Goal: Information Seeking & Learning: Learn about a topic

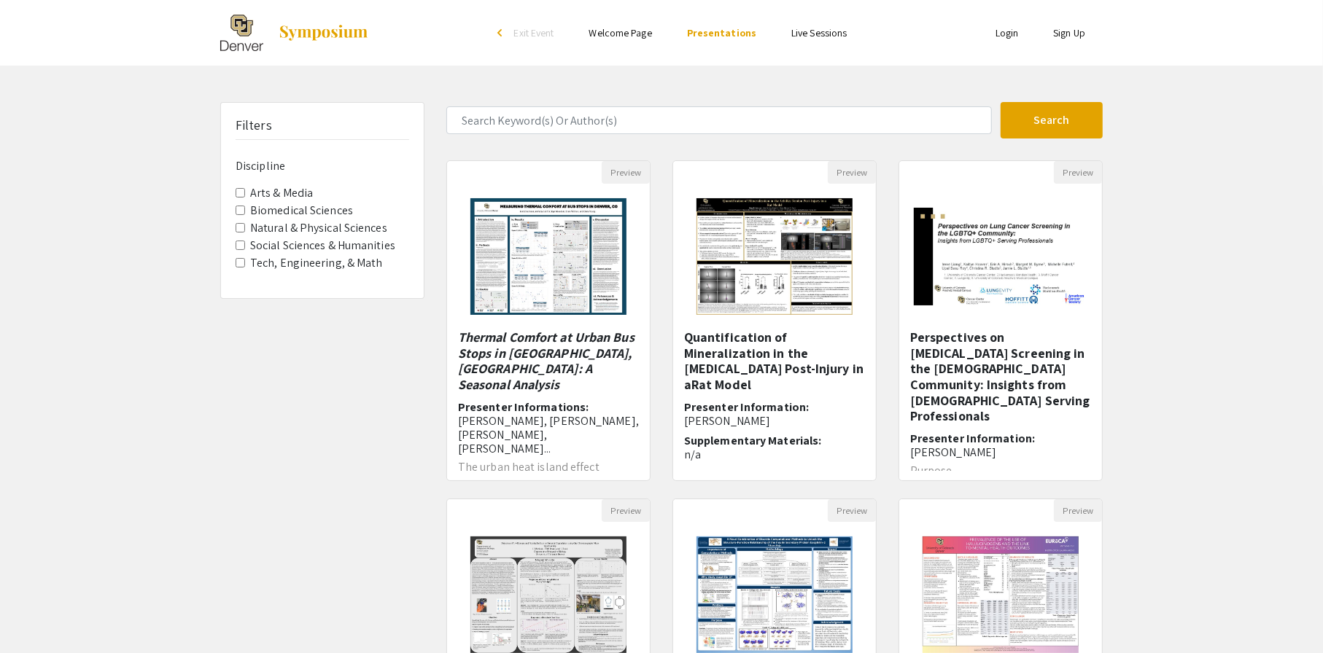
drag, startPoint x: 239, startPoint y: 317, endPoint x: 219, endPoint y: 257, distance: 63.2
drag, startPoint x: 219, startPoint y: 257, endPoint x: 106, endPoint y: 269, distance: 113.6
click at [106, 269] on div "Filters Discipline Arts & Media Biomedical Sciences Natural & Physical Sciences…" at bounding box center [661, 487] width 1323 height 770
click at [314, 207] on label "Biomedical Sciences" at bounding box center [301, 210] width 103 height 17
click at [245, 207] on Sciences "Biomedical Sciences" at bounding box center [239, 210] width 9 height 9
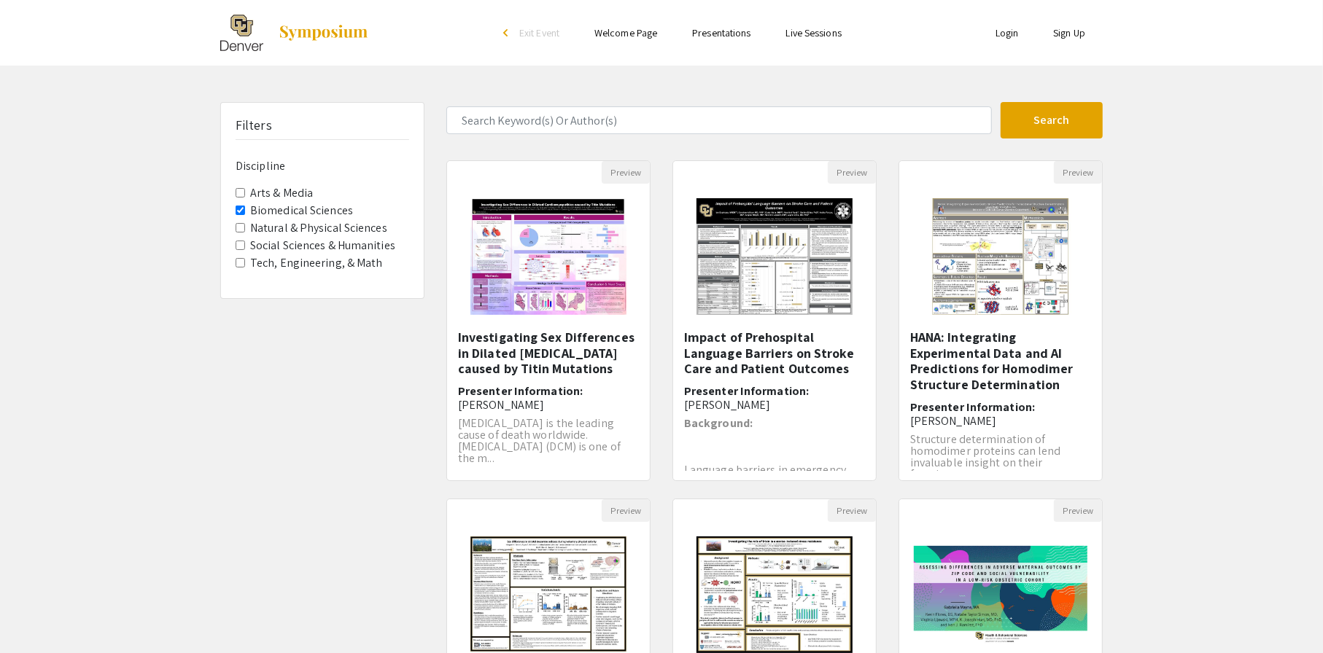
click at [320, 229] on label "Natural & Physical Sciences" at bounding box center [318, 227] width 137 height 17
click at [245, 229] on Sciences "Natural & Physical Sciences" at bounding box center [239, 227] width 9 height 9
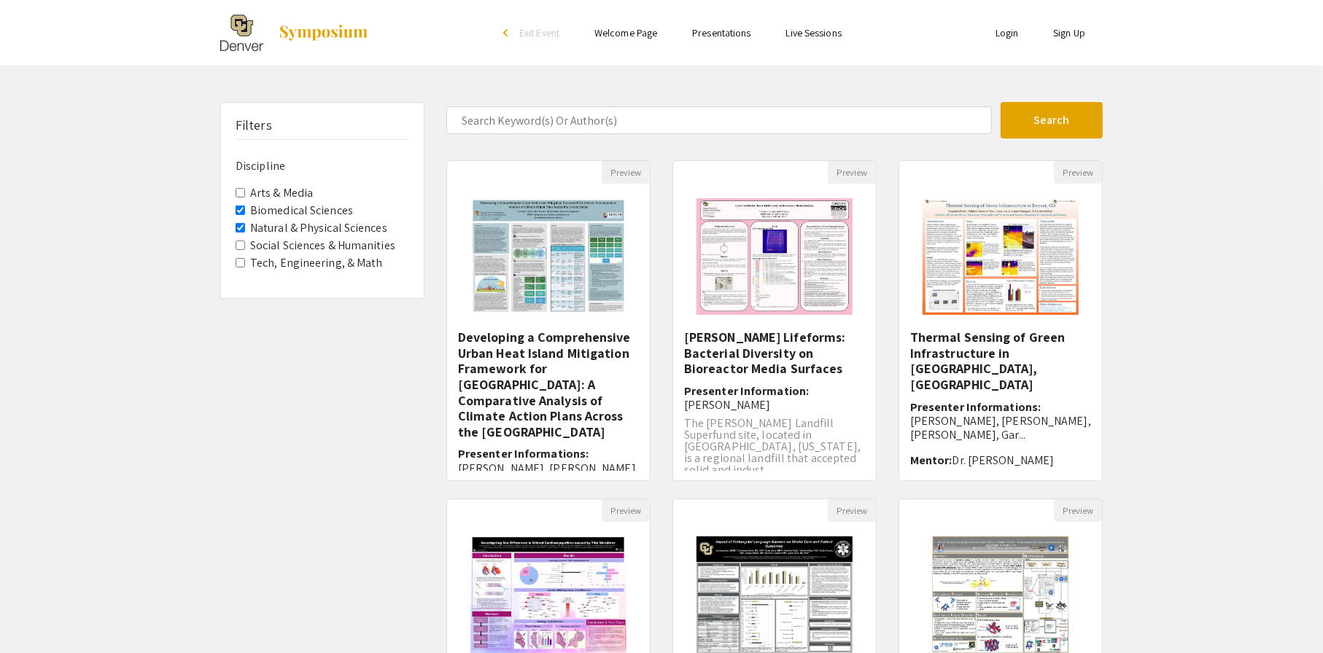
click at [331, 262] on label "Tech, Engineering, & Math" at bounding box center [316, 262] width 133 height 17
click at [245, 262] on Math "Tech, Engineering, & Math" at bounding box center [239, 262] width 9 height 9
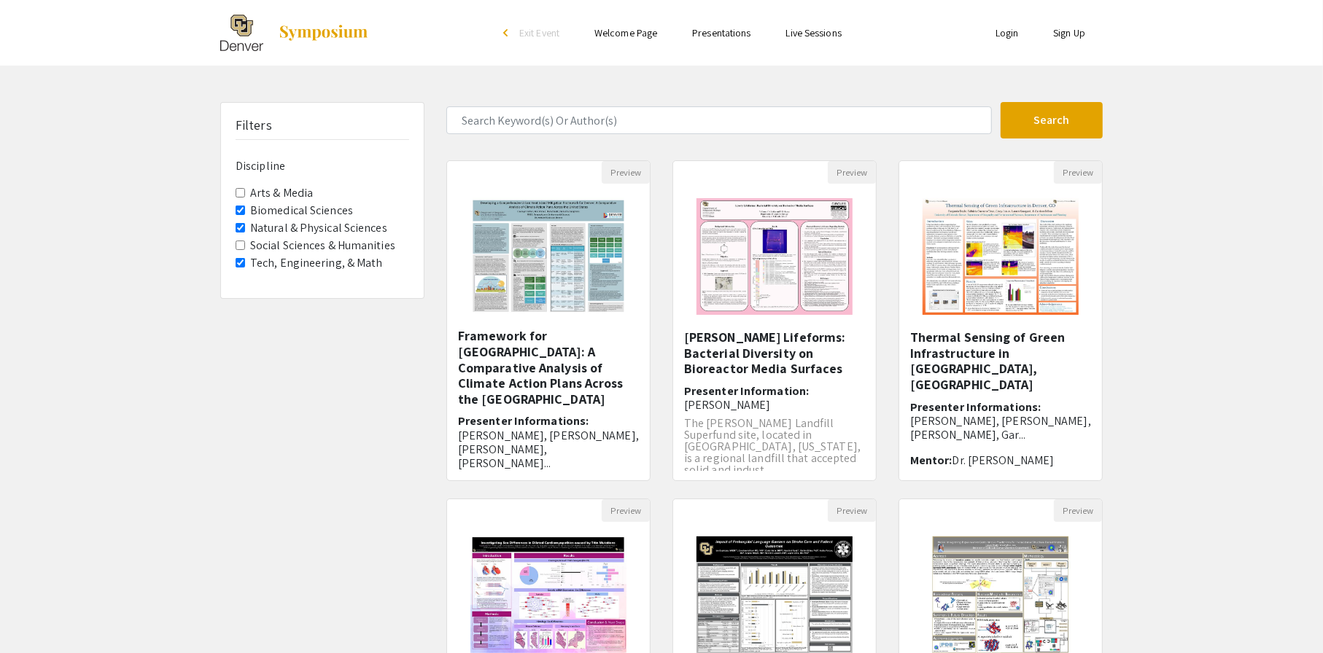
click at [329, 206] on label "Biomedical Sciences" at bounding box center [301, 210] width 103 height 17
click at [245, 206] on Sciences "Biomedical Sciences" at bounding box center [239, 210] width 9 height 9
